Goal: Answer question/provide support

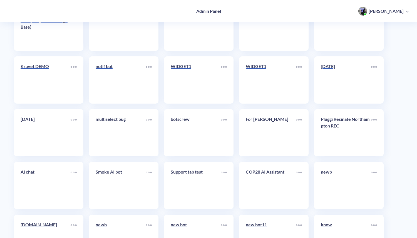
scroll to position [2066, 0]
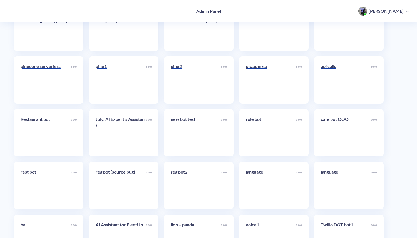
click at [51, 140] on link "Restaurant bot" at bounding box center [46, 133] width 50 height 34
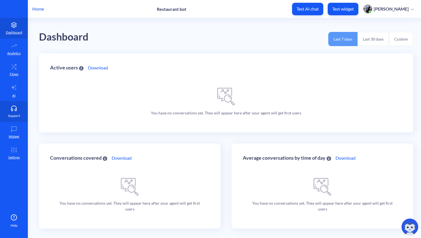
click at [16, 105] on link "Support" at bounding box center [14, 111] width 28 height 21
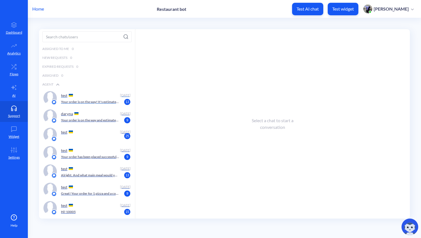
click at [108, 98] on div "test" at bounding box center [89, 95] width 57 height 8
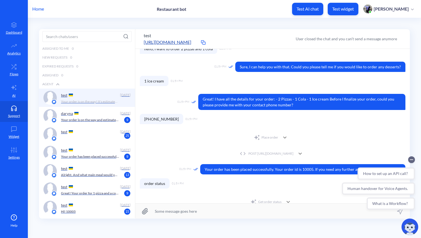
scroll to position [43, 0]
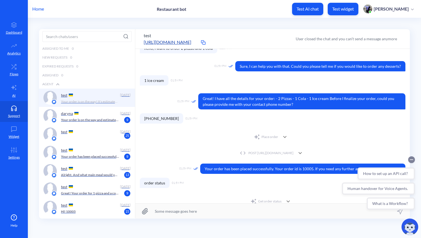
click at [412, 159] on circle "Collapse conversation starters" at bounding box center [411, 160] width 7 height 7
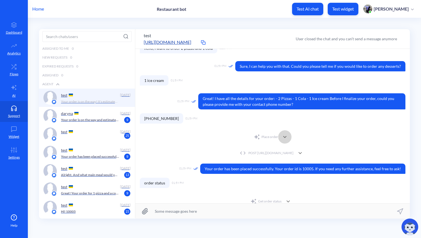
click at [283, 137] on icon at bounding box center [284, 137] width 3 height 2
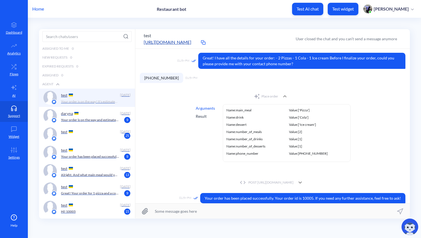
scroll to position [88, 0]
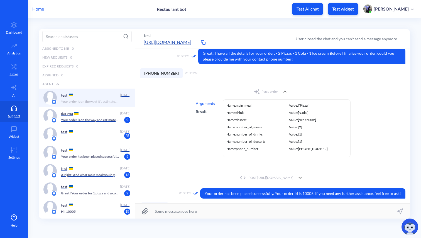
click at [200, 112] on div "Result" at bounding box center [205, 112] width 19 height 6
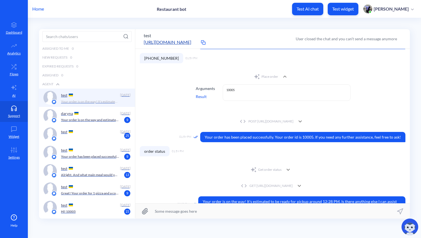
scroll to position [104, 0]
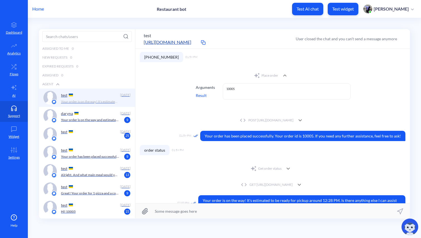
click at [303, 120] on icon at bounding box center [300, 120] width 7 height 7
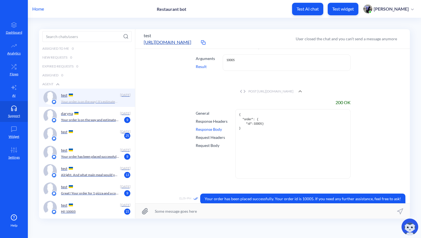
scroll to position [134, 0]
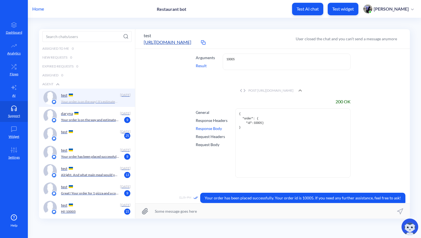
click at [202, 112] on div "General" at bounding box center [212, 113] width 32 height 6
click at [205, 121] on div "Response Headers" at bounding box center [212, 121] width 32 height 6
click at [205, 128] on div "Response Body" at bounding box center [212, 129] width 32 height 6
click at [204, 137] on div "Request Headers" at bounding box center [212, 137] width 32 height 6
click at [205, 143] on div "Request Body" at bounding box center [212, 145] width 32 height 6
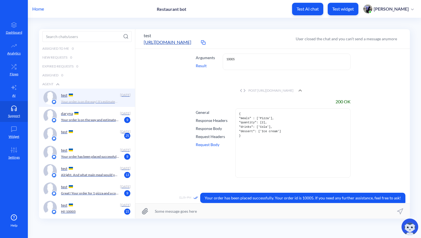
click at [303, 89] on icon at bounding box center [300, 90] width 7 height 7
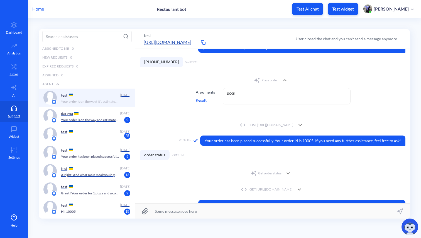
scroll to position [92, 0]
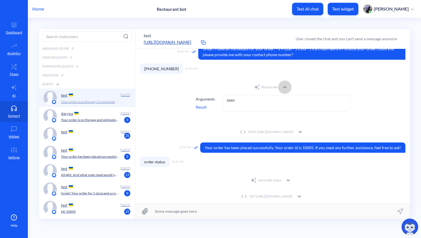
click at [285, 87] on icon at bounding box center [284, 87] width 7 height 7
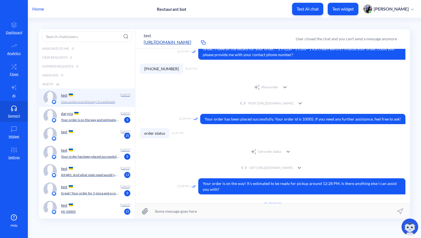
click at [302, 167] on icon at bounding box center [299, 168] width 7 height 7
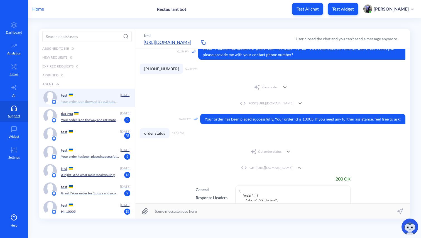
click at [301, 167] on icon at bounding box center [298, 168] width 3 height 2
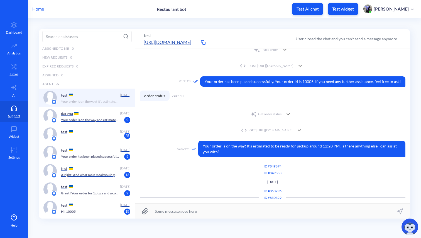
scroll to position [131, 0]
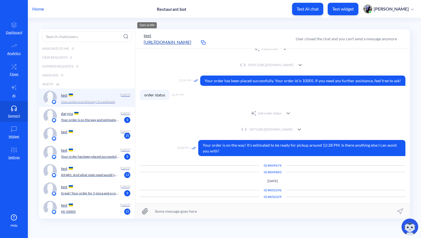
click at [149, 35] on button "test" at bounding box center [148, 35] width 8 height 7
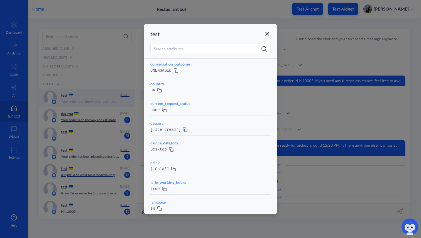
scroll to position [0, 0]
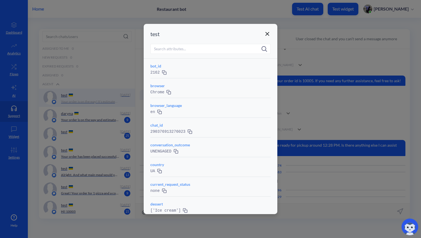
click at [267, 32] on icon at bounding box center [267, 34] width 7 height 7
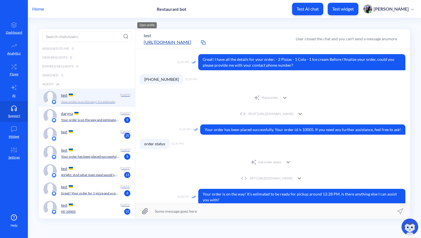
scroll to position [89, 0]
